Goal: Information Seeking & Learning: Learn about a topic

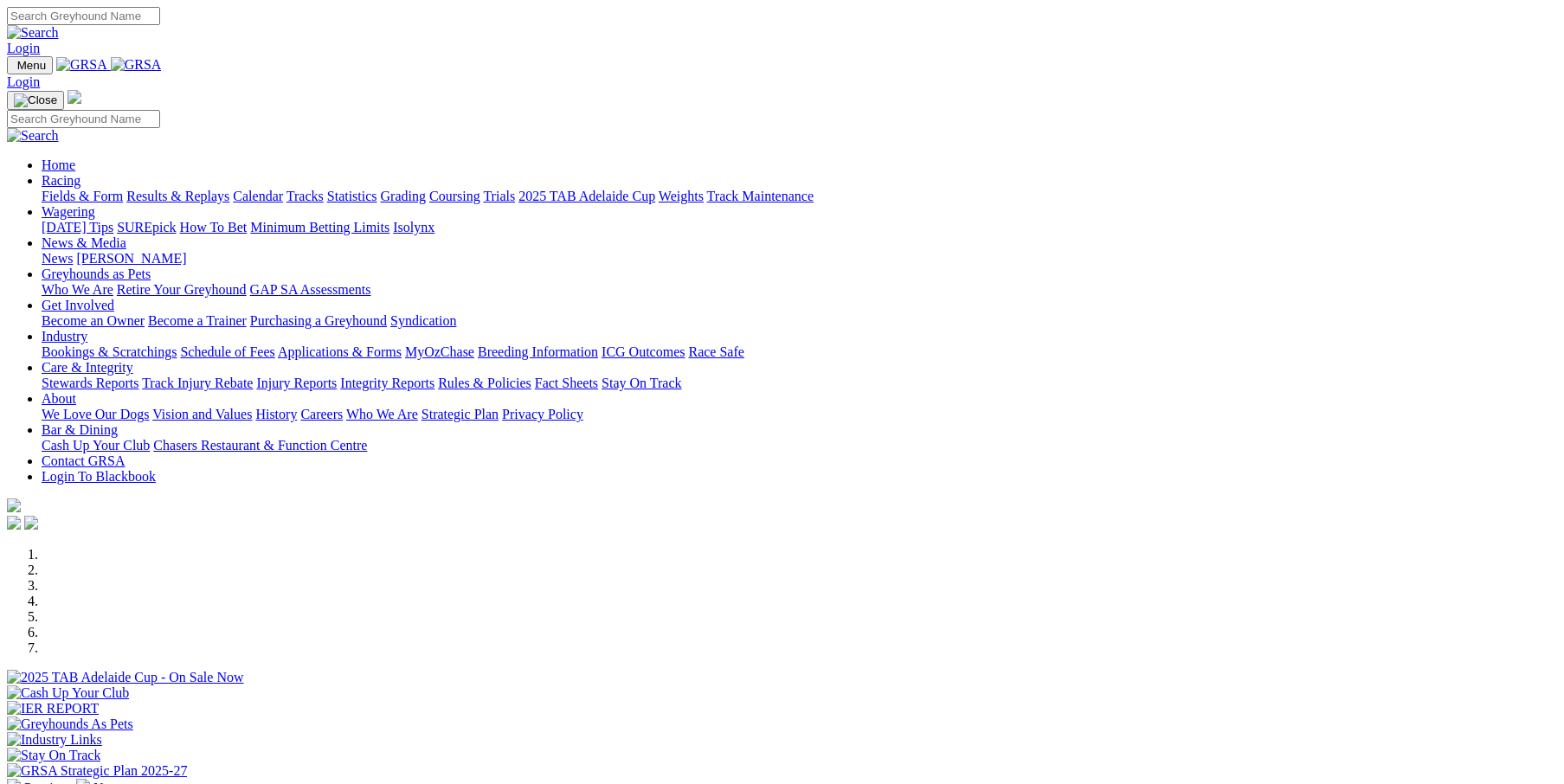
scroll to position [346, 0]
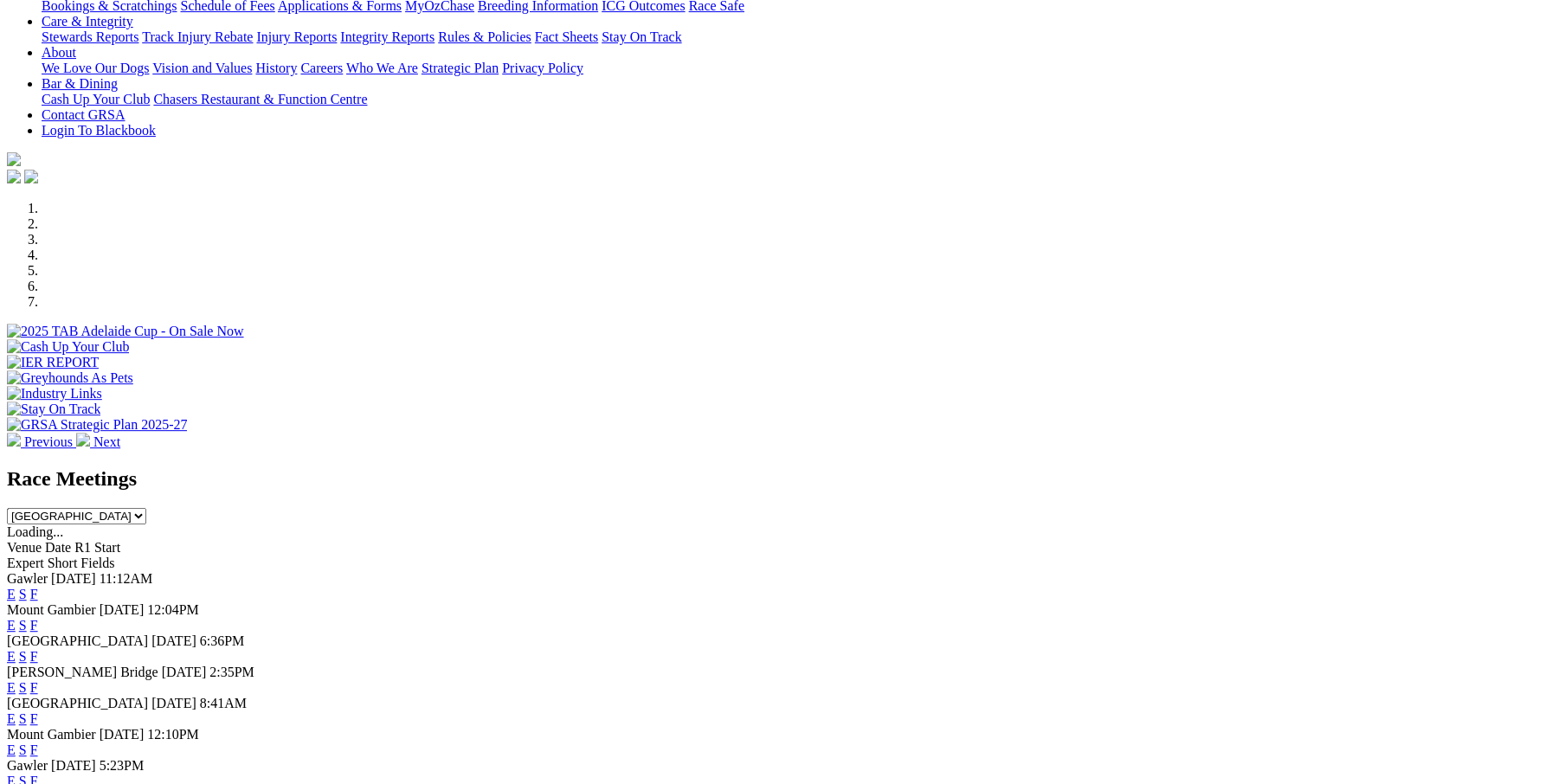
click at [38, 618] on link "F" at bounding box center [34, 625] width 8 height 14
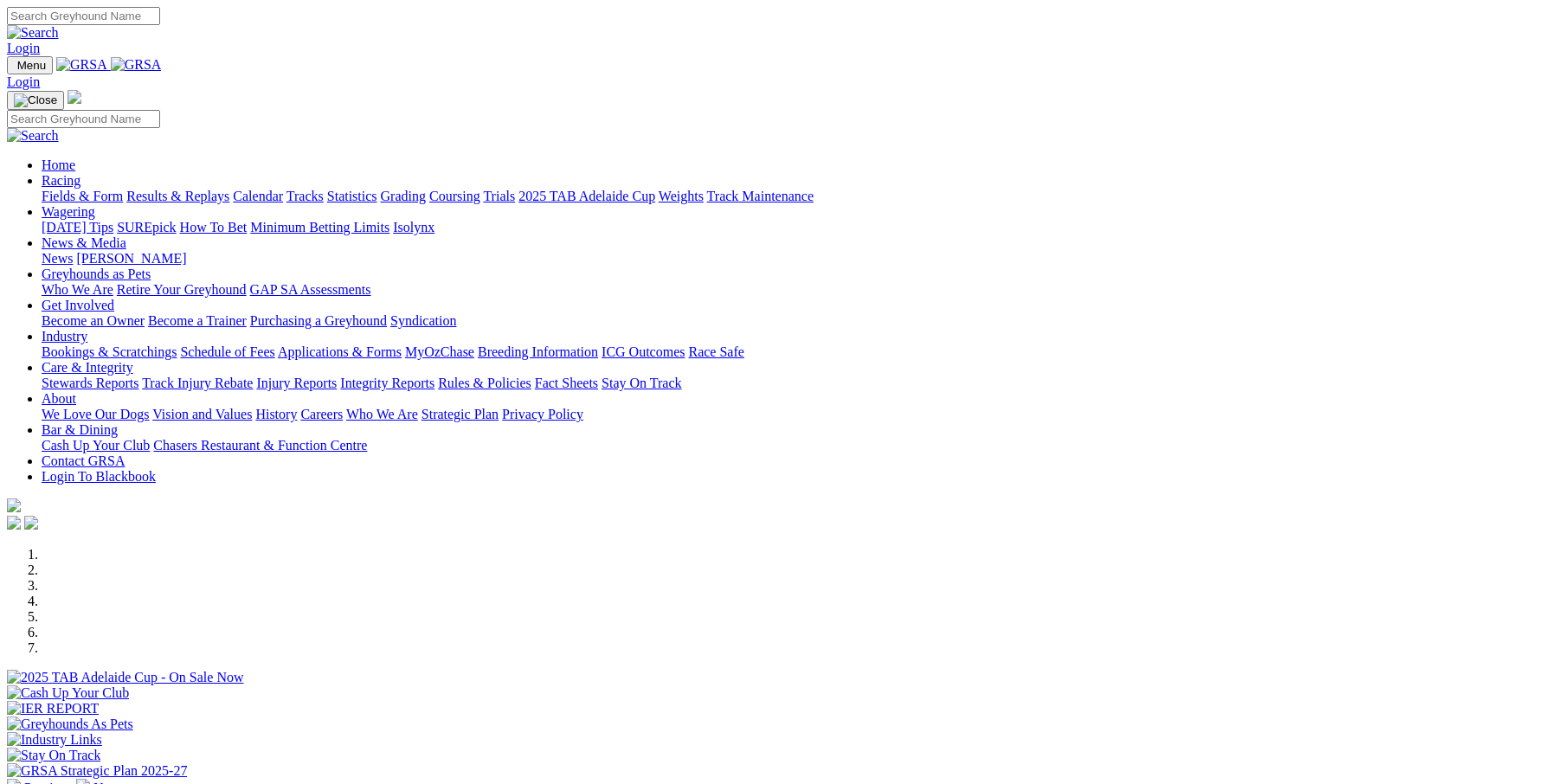
scroll to position [576, 0]
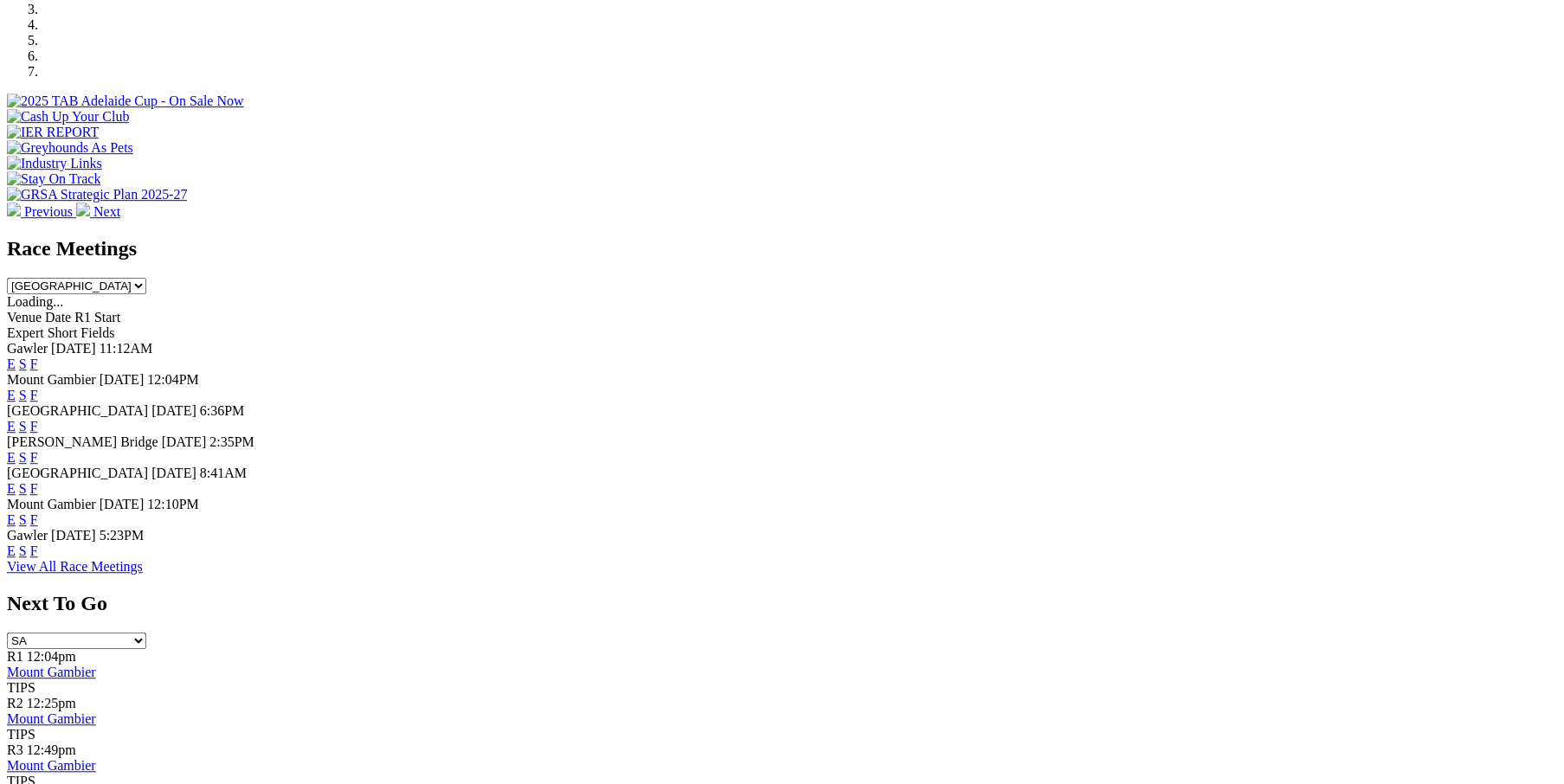
click at [38, 481] on link "F" at bounding box center [34, 488] width 8 height 14
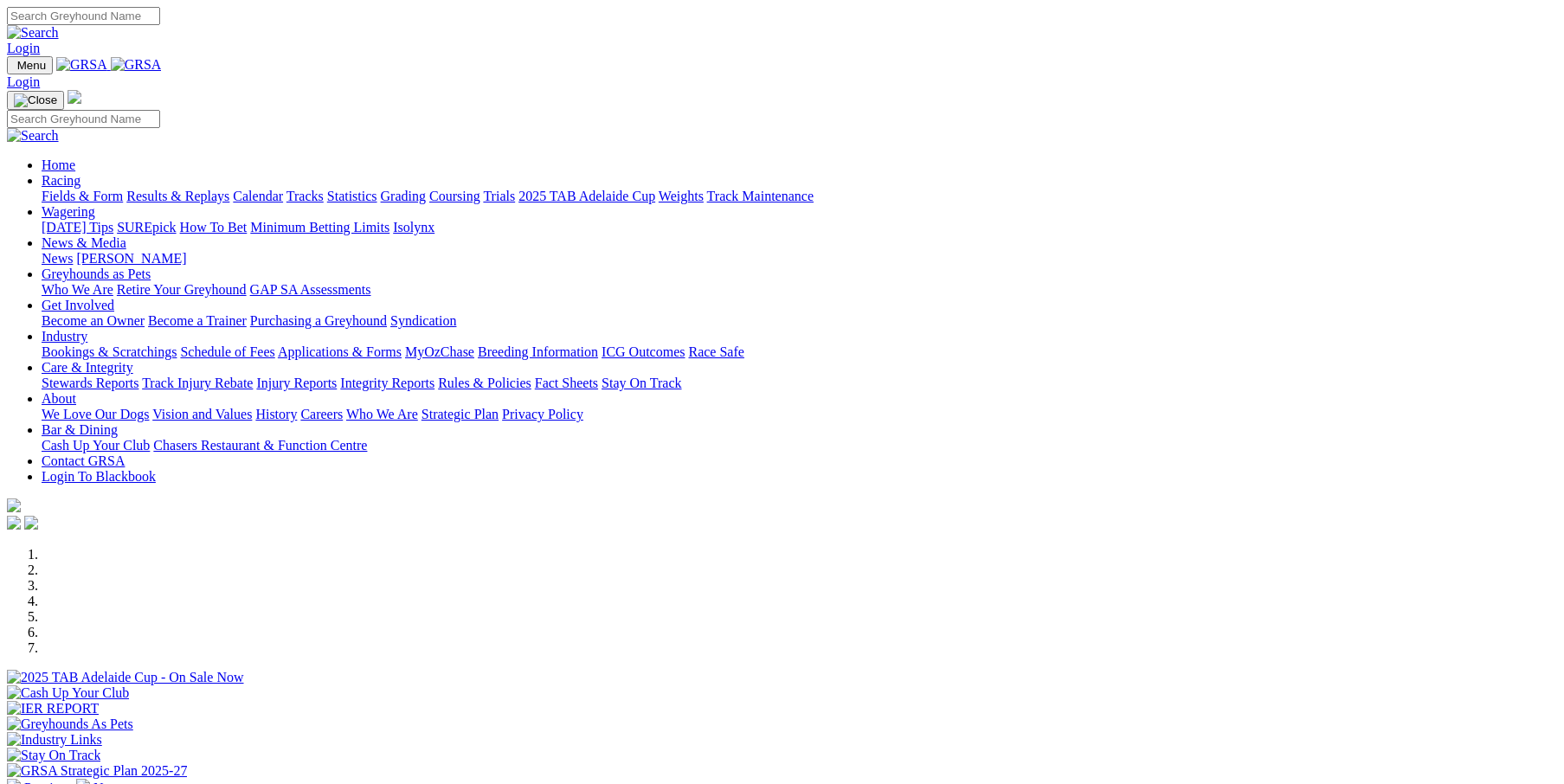
scroll to position [576, 0]
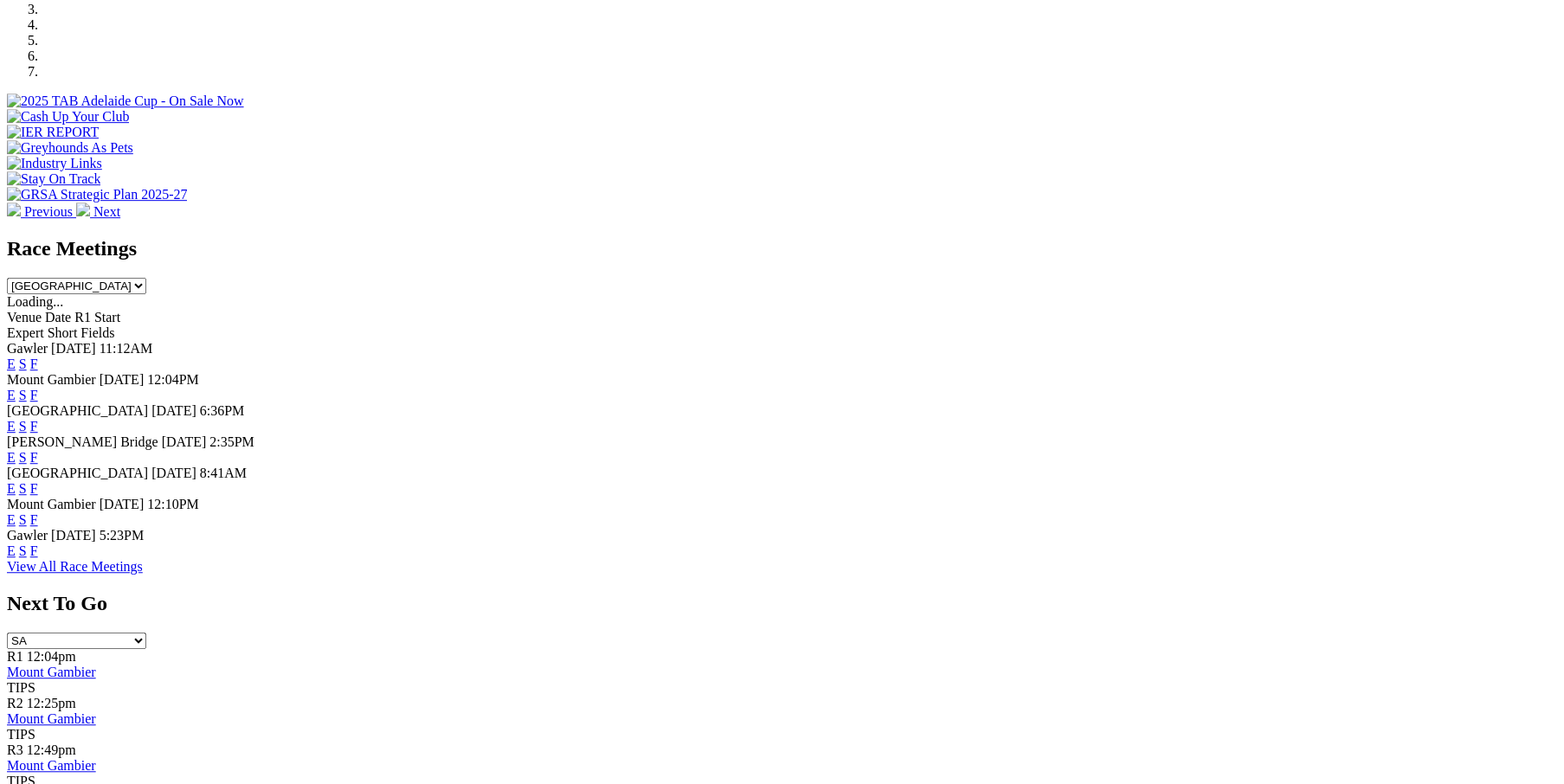
click at [38, 418] on link "F" at bounding box center [34, 425] width 8 height 14
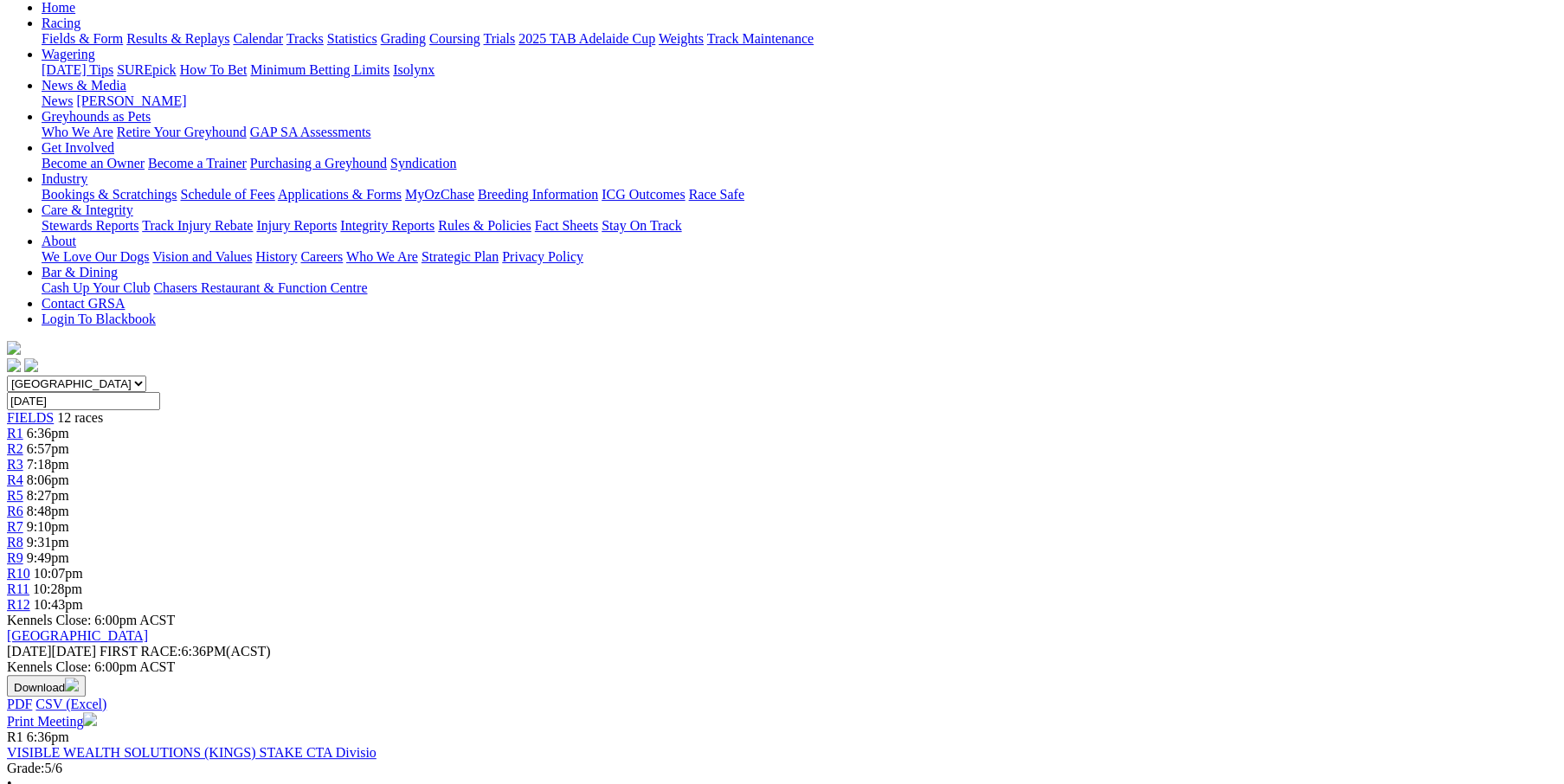
scroll to position [173, 0]
